Goal: Find contact information: Find contact information

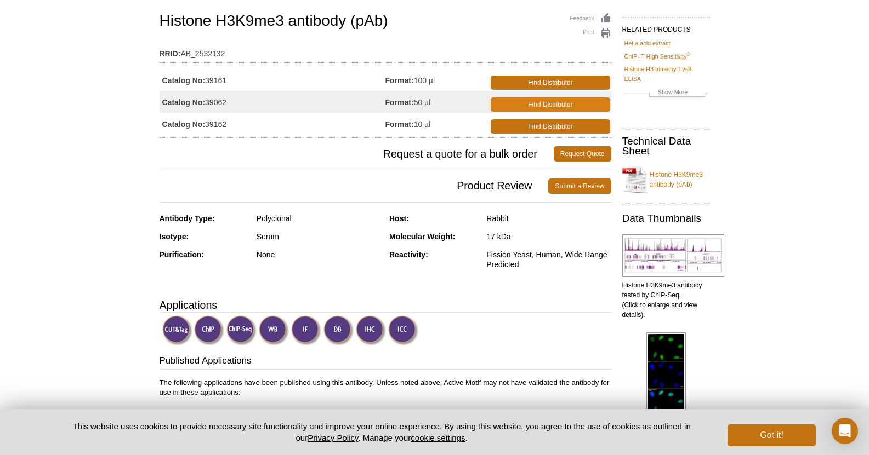
scroll to position [75, 0]
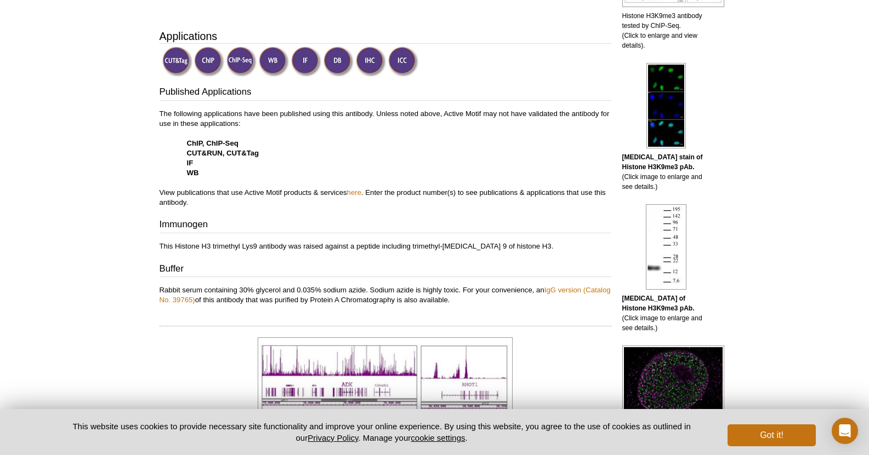
scroll to position [0, 0]
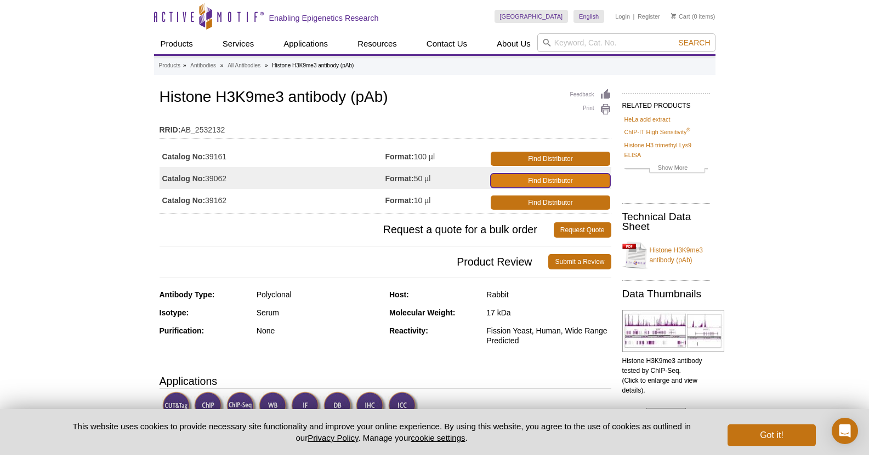
click at [517, 182] on link "Find Distributor" at bounding box center [549, 181] width 119 height 14
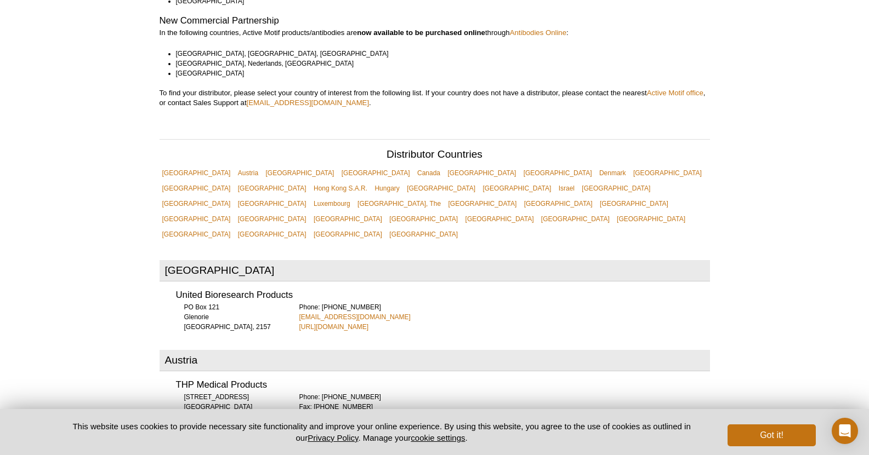
scroll to position [265, 0]
drag, startPoint x: 179, startPoint y: 162, endPoint x: 173, endPoint y: 162, distance: 6.6
click at [173, 165] on link "[GEOGRAPHIC_DATA]" at bounding box center [196, 172] width 74 height 15
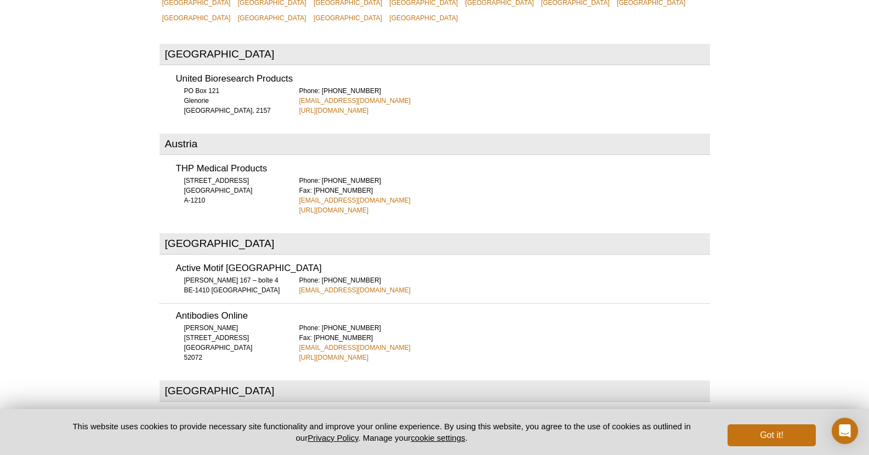
click at [222, 67] on div "United Bioresearch Products PO Box 121 Glenorie NSW, 2157 Phone: +61 2 4575 030…" at bounding box center [434, 91] width 550 height 49
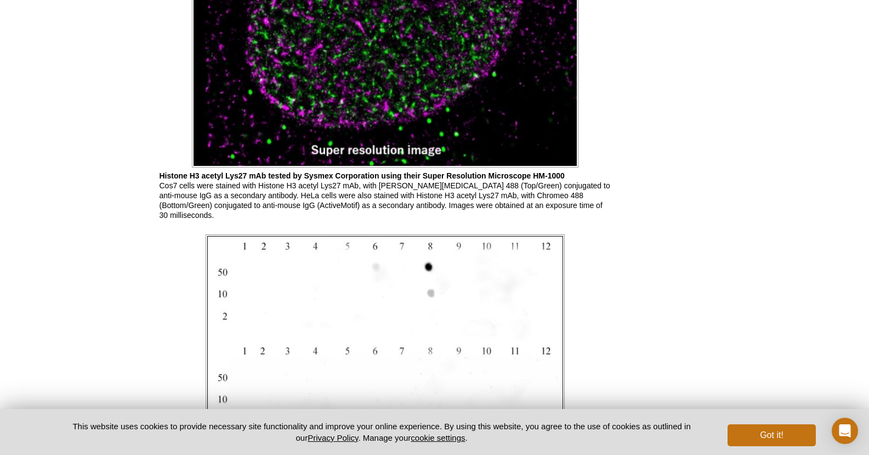
scroll to position [2310, 0]
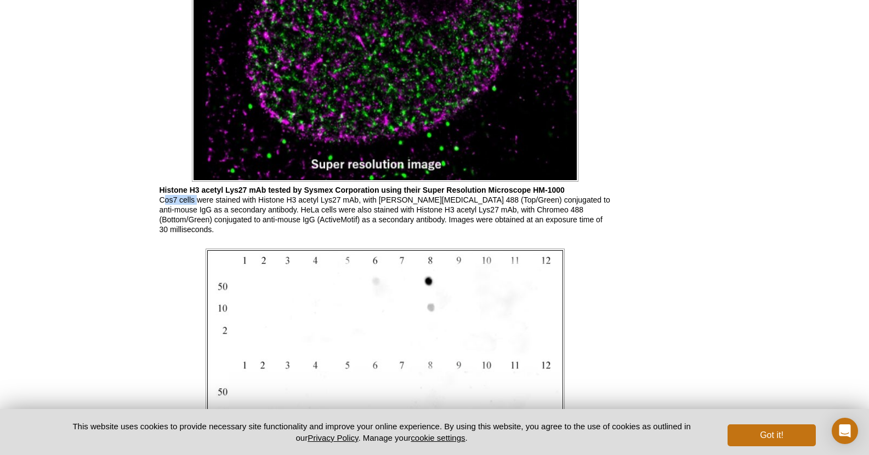
drag, startPoint x: 156, startPoint y: 198, endPoint x: 195, endPoint y: 198, distance: 38.4
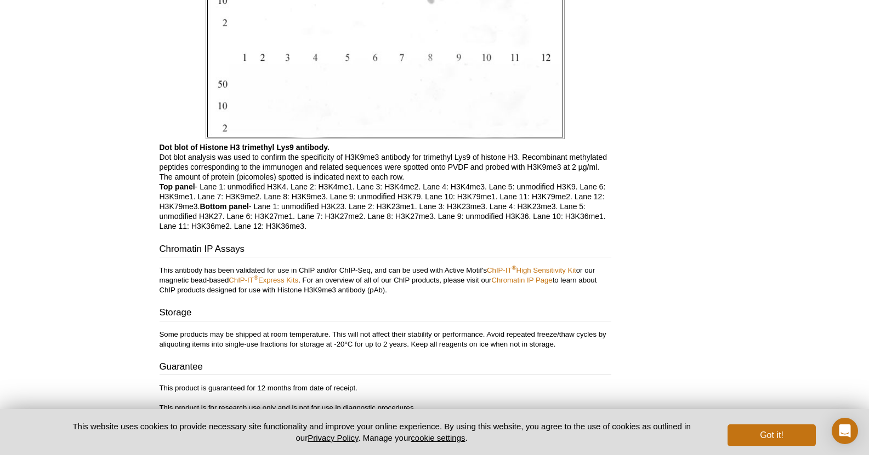
scroll to position [2619, 0]
click at [435, 176] on p "Dot blot of Histone H3 trimethyl Lys9 antibody. Dot blot analysis was used to c…" at bounding box center [385, 185] width 452 height 89
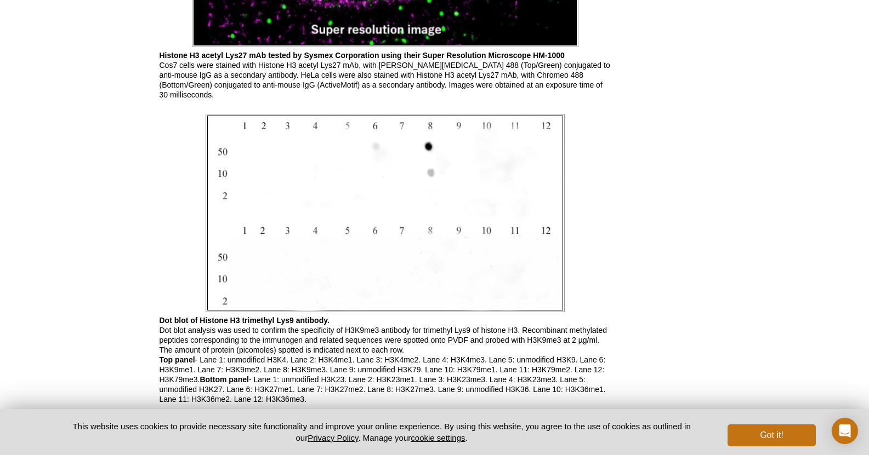
scroll to position [2439, 0]
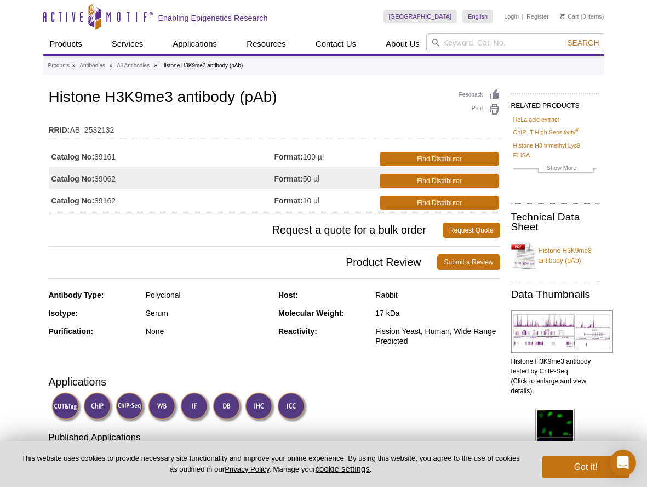
click at [296, 179] on strong "Format:" at bounding box center [289, 179] width 28 height 10
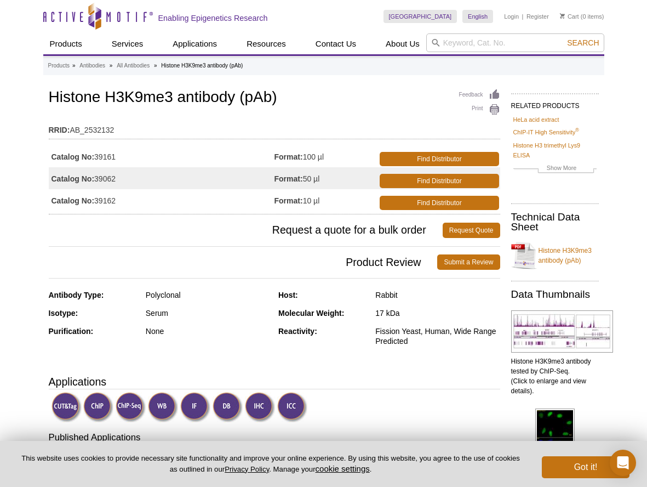
click at [140, 102] on h1 "Histone H3K9me3 antibody (pAb)" at bounding box center [275, 98] width 452 height 19
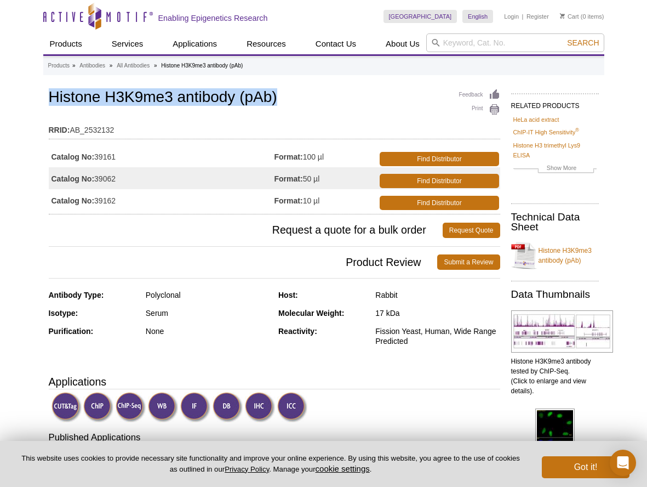
click at [140, 102] on h1 "Histone H3K9me3 antibody (pAb)" at bounding box center [275, 98] width 452 height 19
click at [130, 98] on h1 "Histone H3K9me3 antibody (pAb)" at bounding box center [275, 98] width 452 height 19
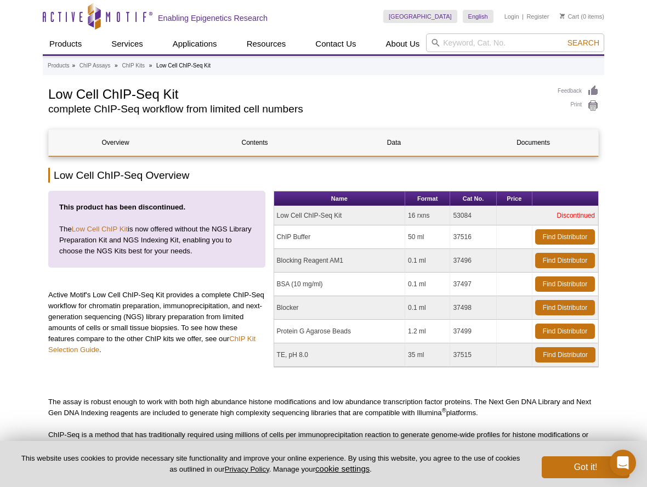
scroll to position [2, 0]
